Goal: Information Seeking & Learning: Learn about a topic

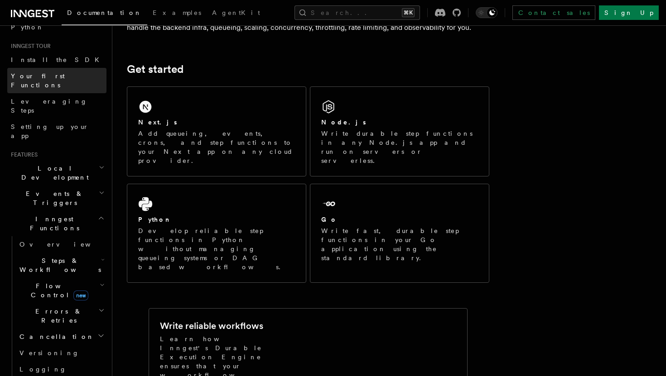
scroll to position [83, 0]
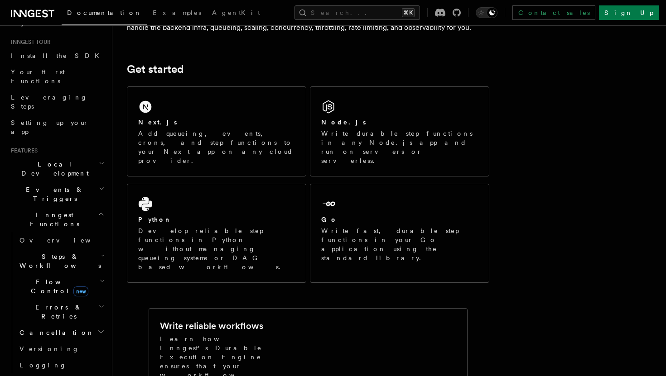
click at [53, 252] on span "Steps & Workflows" at bounding box center [58, 261] width 85 height 18
click at [53, 278] on span "Overview" at bounding box center [74, 281] width 93 height 7
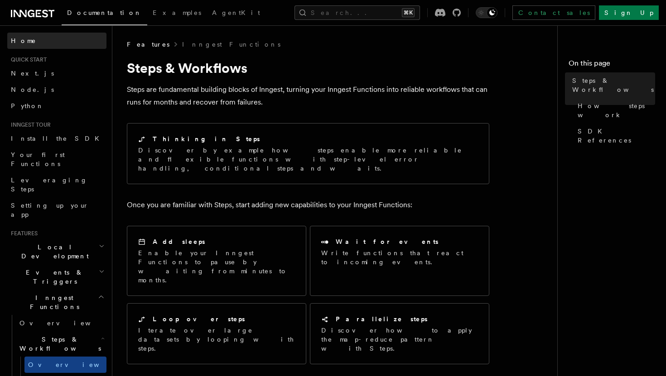
click at [34, 42] on link "Home" at bounding box center [56, 41] width 99 height 16
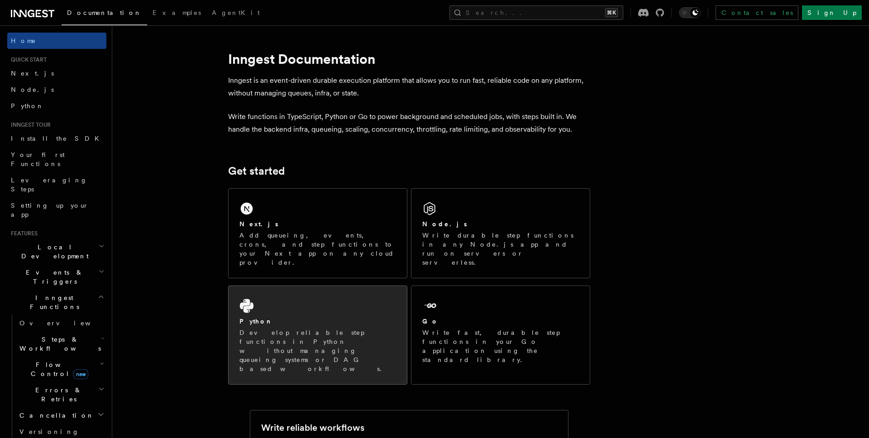
click at [293, 317] on div "Python" at bounding box center [318, 322] width 157 height 10
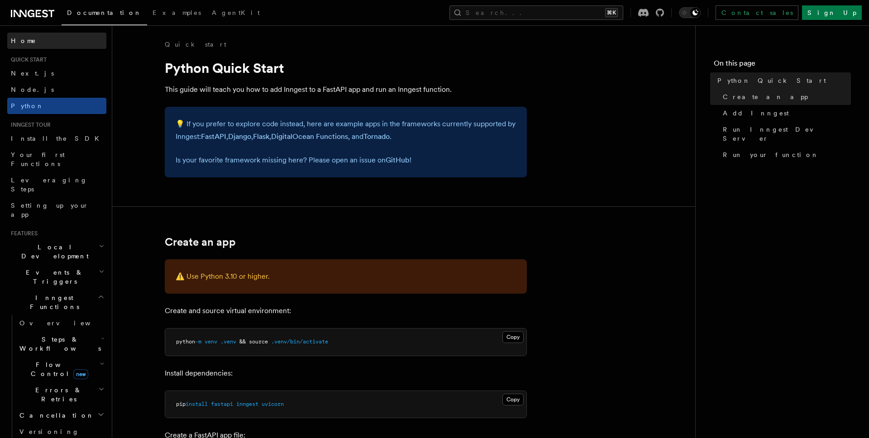
click at [51, 46] on link "Home" at bounding box center [56, 41] width 99 height 16
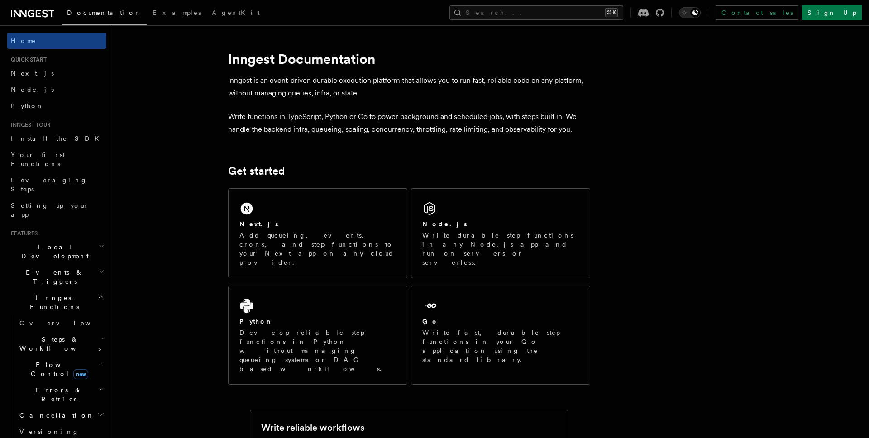
click at [91, 290] on h2 "Inngest Functions" at bounding box center [56, 302] width 99 height 25
click at [597, 9] on button "Search... ⌘K" at bounding box center [537, 12] width 174 height 14
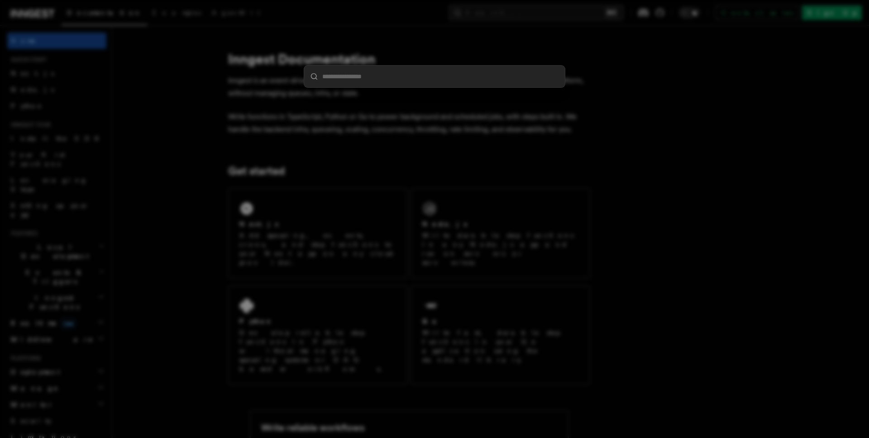
type input "**********"
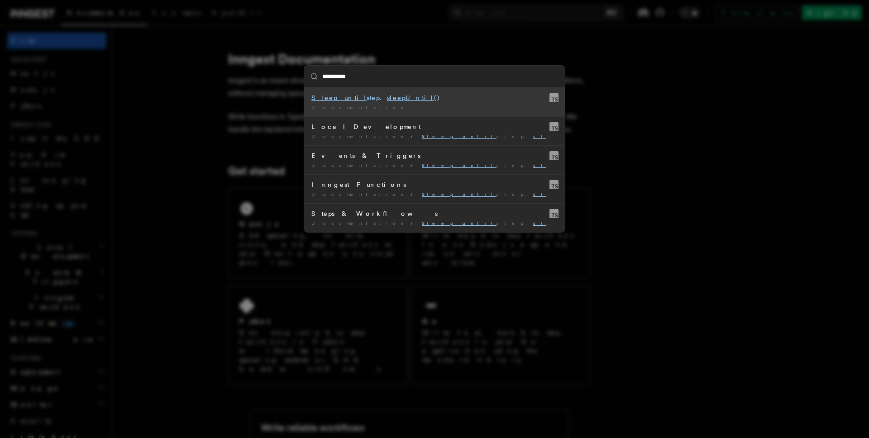
click at [441, 108] on div "Documentation /" at bounding box center [435, 107] width 246 height 7
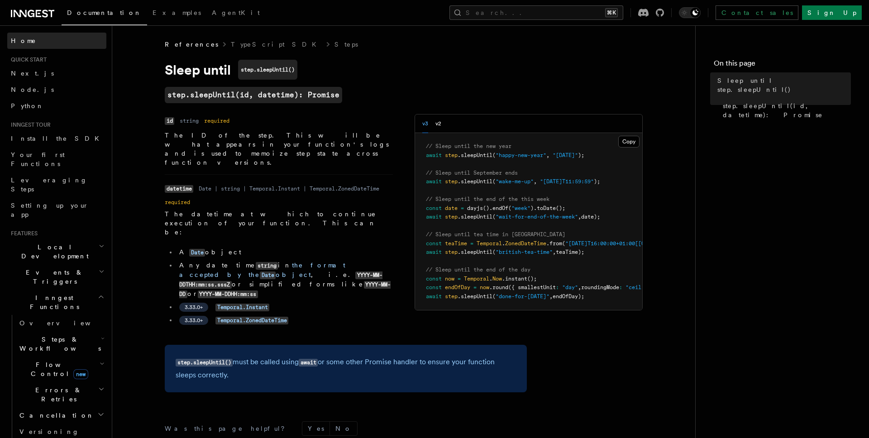
click at [37, 38] on link "Home" at bounding box center [56, 41] width 99 height 16
